Goal: Communication & Community: Answer question/provide support

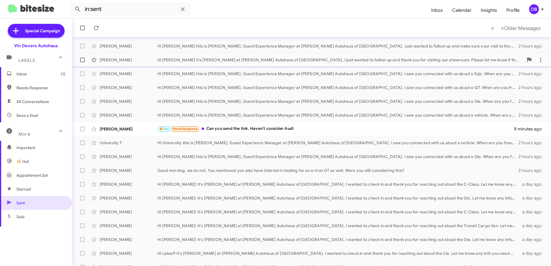
scroll to position [29, 0]
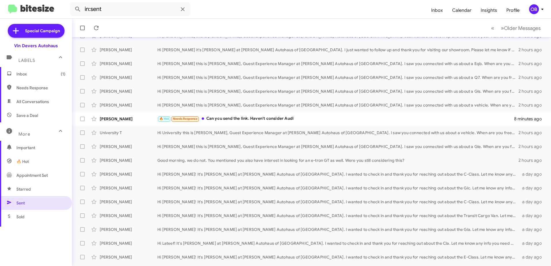
click at [49, 78] on span "Inbox (1)" at bounding box center [36, 74] width 72 height 14
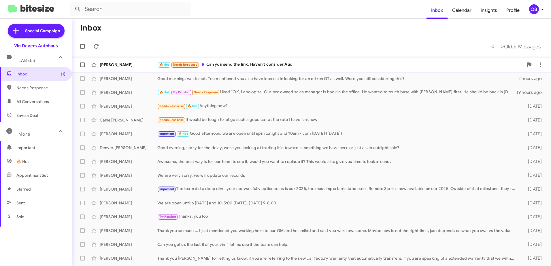
click at [235, 69] on div "[PERSON_NAME] 🔥 Hot Needs Response Can you send the link. Haven't consider Audi…" at bounding box center [312, 65] width 470 height 12
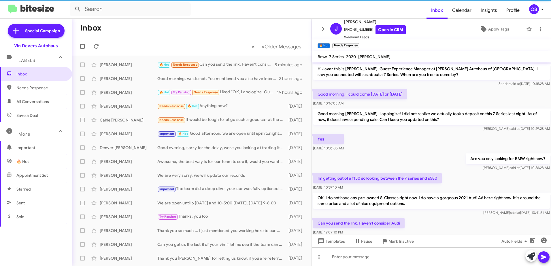
scroll to position [13, 0]
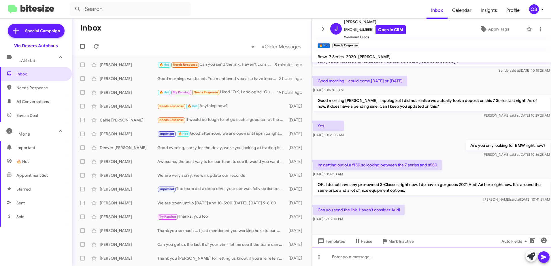
click at [355, 260] on div at bounding box center [431, 257] width 239 height 18
paste div
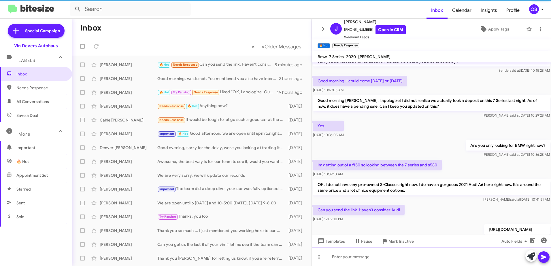
scroll to position [40, 0]
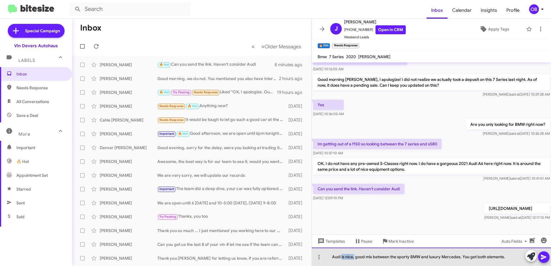
drag, startPoint x: 354, startPoint y: 256, endPoint x: 342, endPoint y: 260, distance: 12.8
click at [342, 260] on div "Audi is nice, good mix between the sporty BMW and luxury Mercedes. You get both…" at bounding box center [431, 257] width 239 height 18
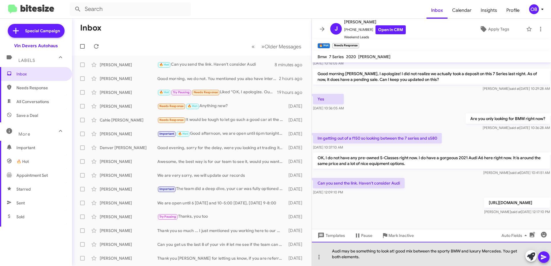
click at [397, 252] on div "Audi may be something to look at! good mix between the sporty BMW and luxury Me…" at bounding box center [431, 254] width 239 height 24
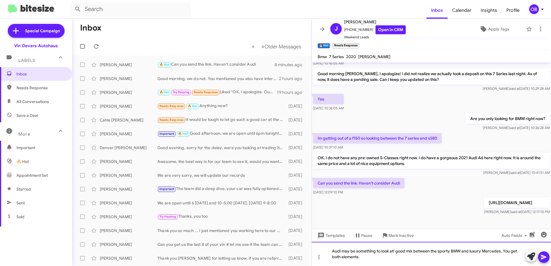
click at [399, 252] on div "Audi may be something to look at! good mix between the sporty BMW and luxury Me…" at bounding box center [431, 254] width 239 height 24
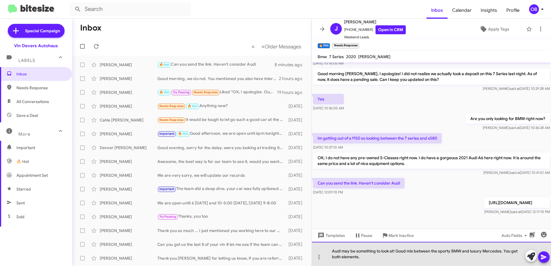
click at [397, 255] on div "Audi may be something to look at! Good mix between the sporty BMW and luxury Me…" at bounding box center [431, 254] width 239 height 24
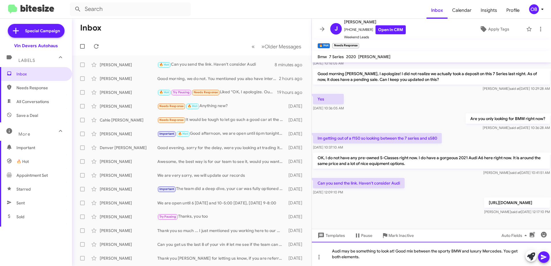
scroll to position [46, 0]
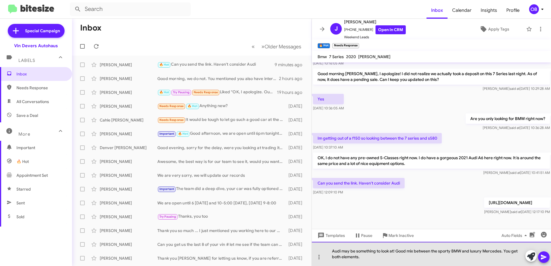
drag, startPoint x: 368, startPoint y: 257, endPoint x: 330, endPoint y: 248, distance: 39.1
click at [340, 252] on div "Audi may be something to look at! Good mix between the sporty BMW and luxury Me…" at bounding box center [431, 254] width 239 height 24
drag, startPoint x: 330, startPoint y: 248, endPoint x: 334, endPoint y: 250, distance: 4.0
click at [334, 250] on div "Audi may be something to look at! Good mix between the sporty BMW and luxury Me…" at bounding box center [431, 254] width 239 height 24
drag, startPoint x: 363, startPoint y: 259, endPoint x: 331, endPoint y: 253, distance: 32.9
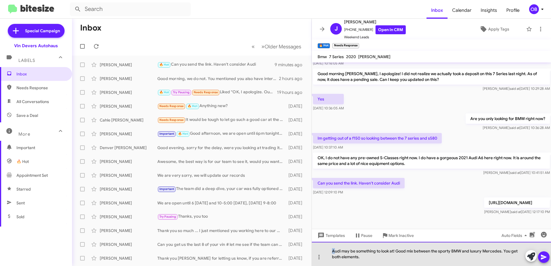
click at [331, 253] on div "Audi may be something to look at! Good mix between the sporty BMW and luxury Me…" at bounding box center [431, 254] width 239 height 24
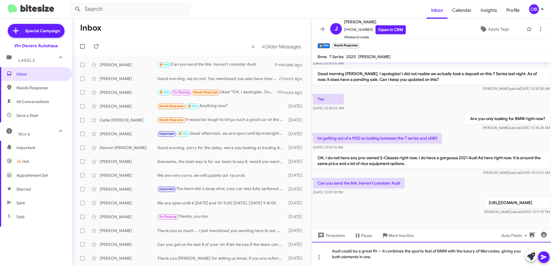
click at [381, 250] on div "Audi could be a great fit — it combines the sporty feel of BMW with the luxury …" at bounding box center [431, 254] width 239 height 24
click at [386, 259] on div "Audi could be a great fit - it combines the sporty feel of BMW with the luxury …" at bounding box center [431, 254] width 239 height 24
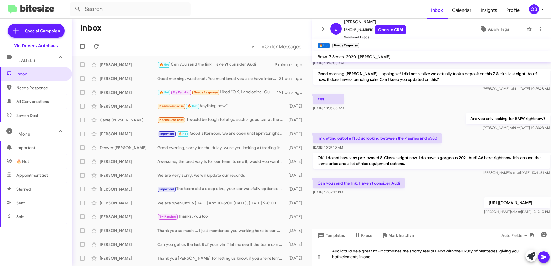
click at [543, 259] on icon at bounding box center [544, 257] width 7 height 7
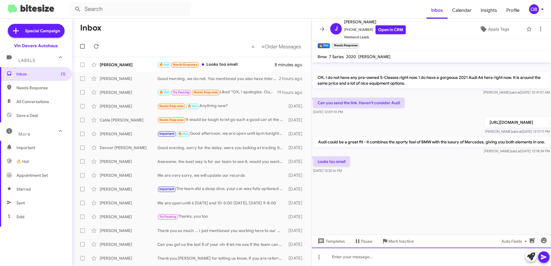
scroll to position [0, 0]
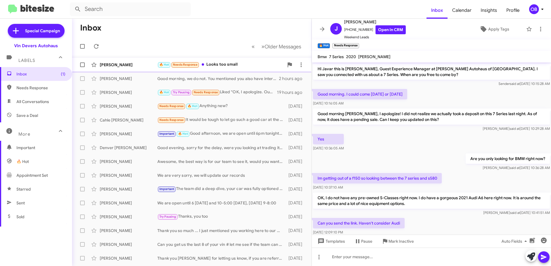
click at [229, 64] on div "🔥 Hot Needs Response Looks too small" at bounding box center [220, 64] width 127 height 7
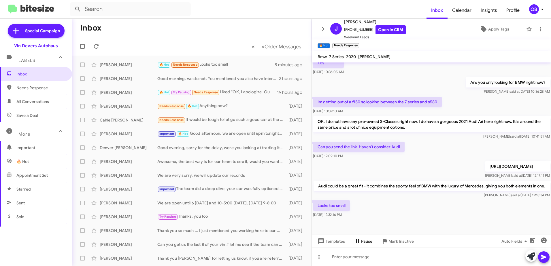
scroll to position [88, 0]
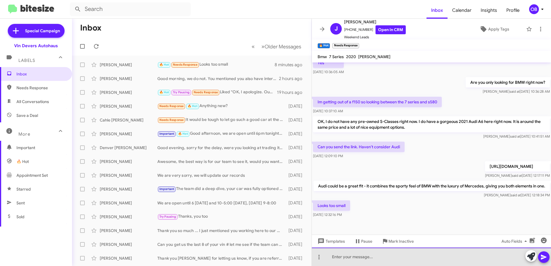
click at [364, 262] on div at bounding box center [431, 257] width 239 height 18
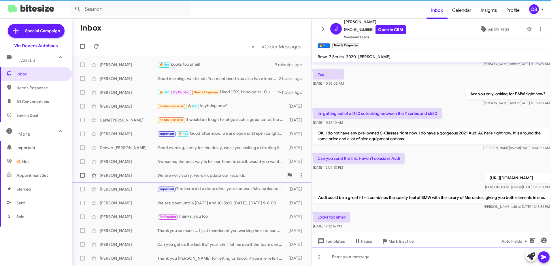
scroll to position [109, 0]
